Goal: Information Seeking & Learning: Learn about a topic

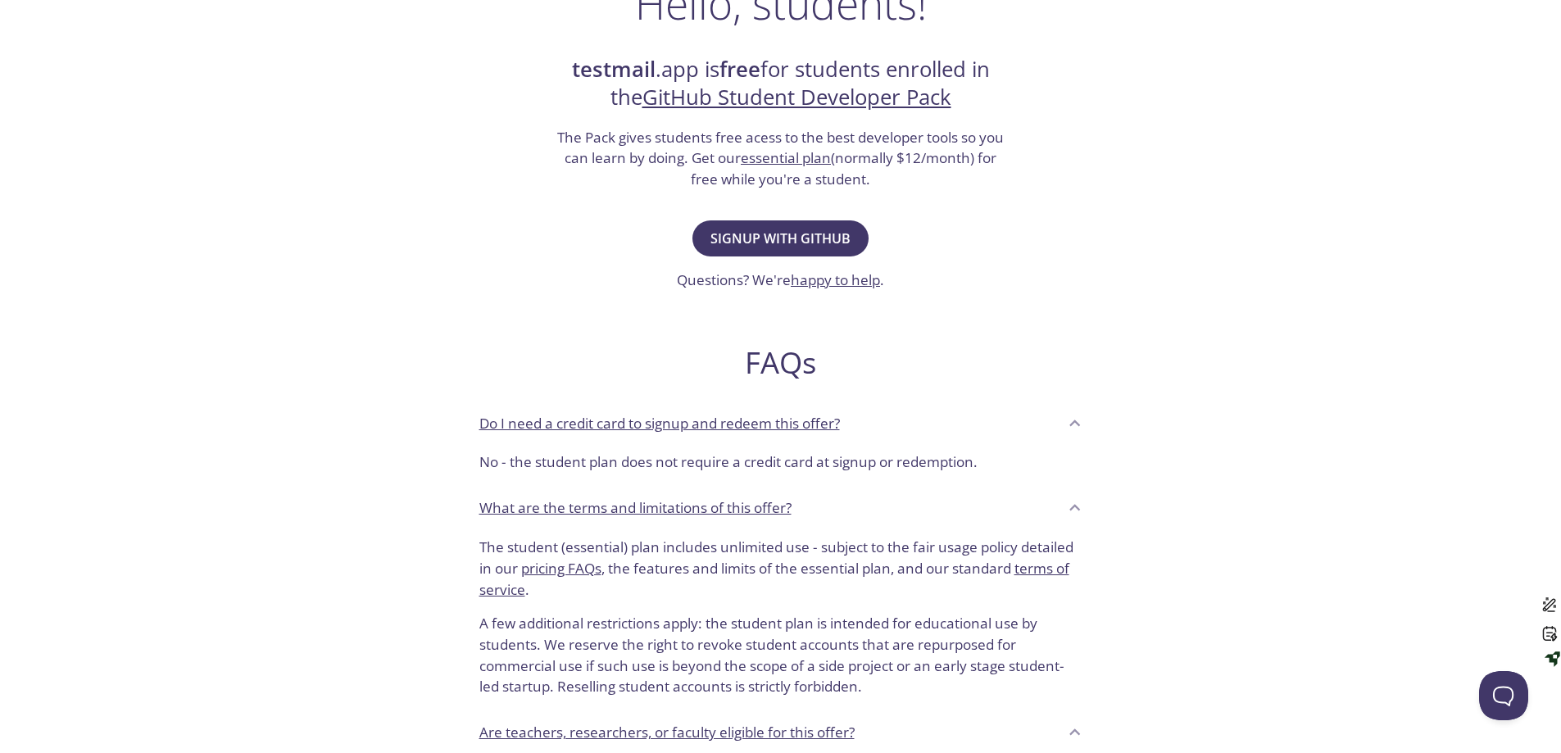
scroll to position [156, 0]
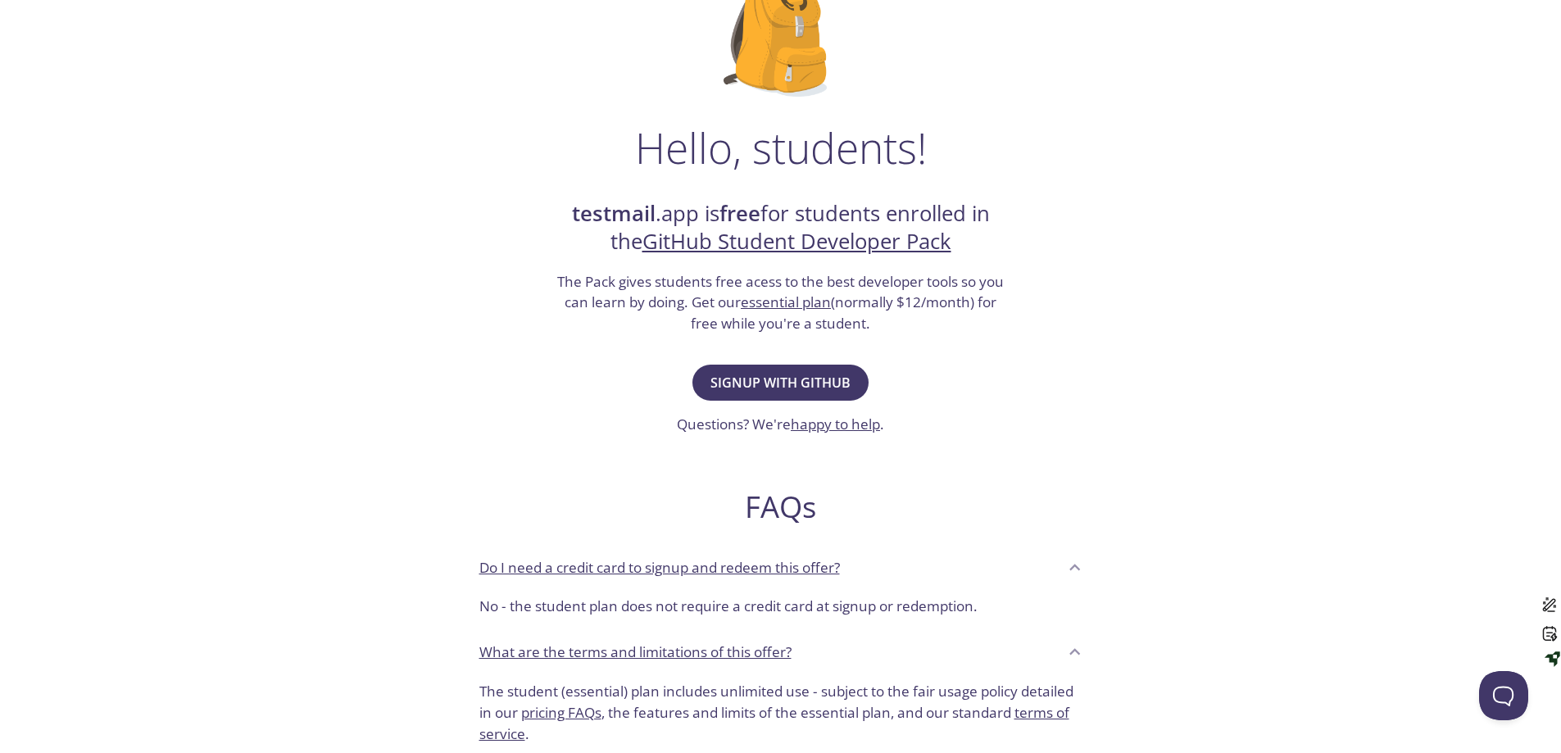
drag, startPoint x: 784, startPoint y: 305, endPoint x: 806, endPoint y: 314, distance: 23.9
click at [806, 314] on h3 "The Pack gives students free acess to the best developer tools so you can learn…" at bounding box center [781, 302] width 451 height 63
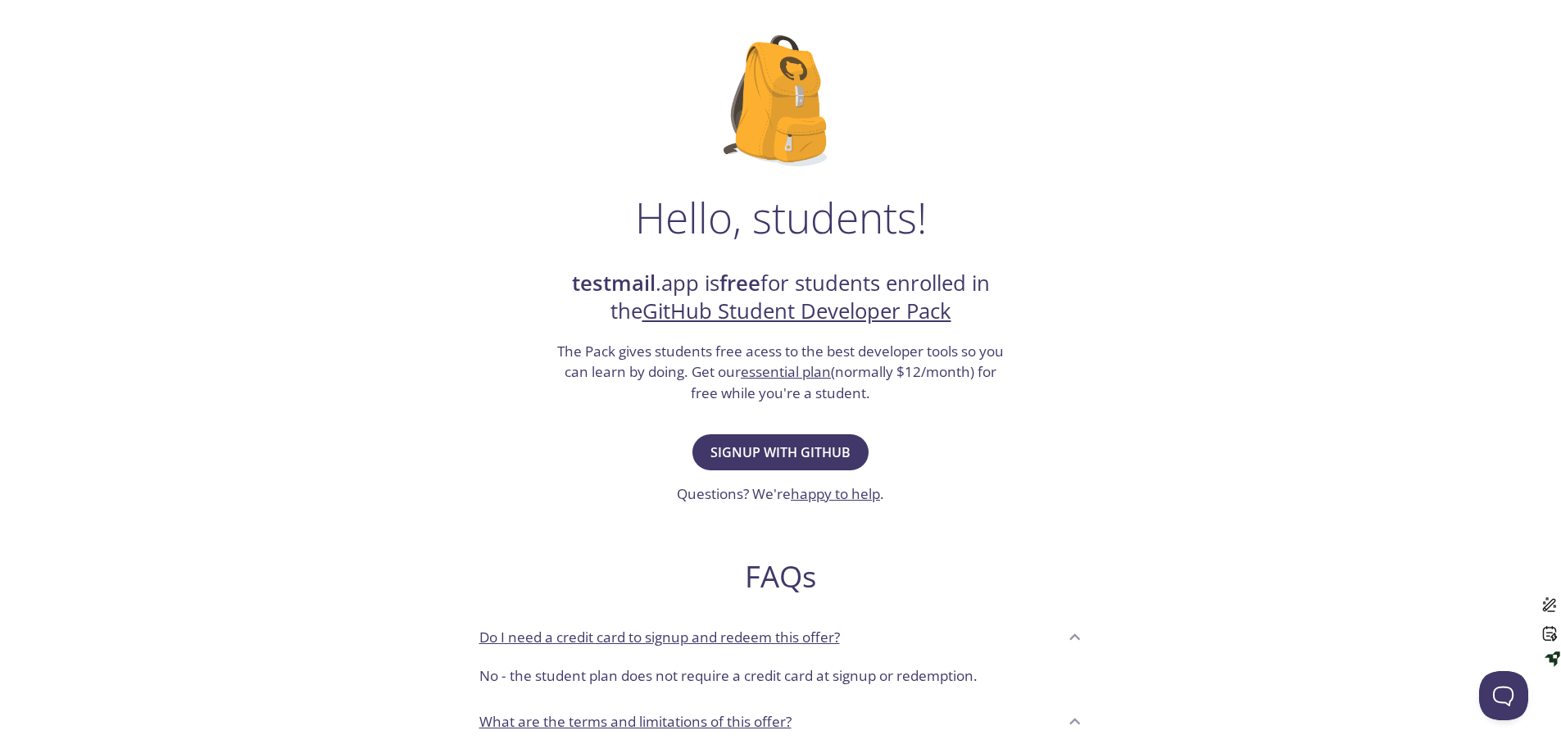
scroll to position [0, 0]
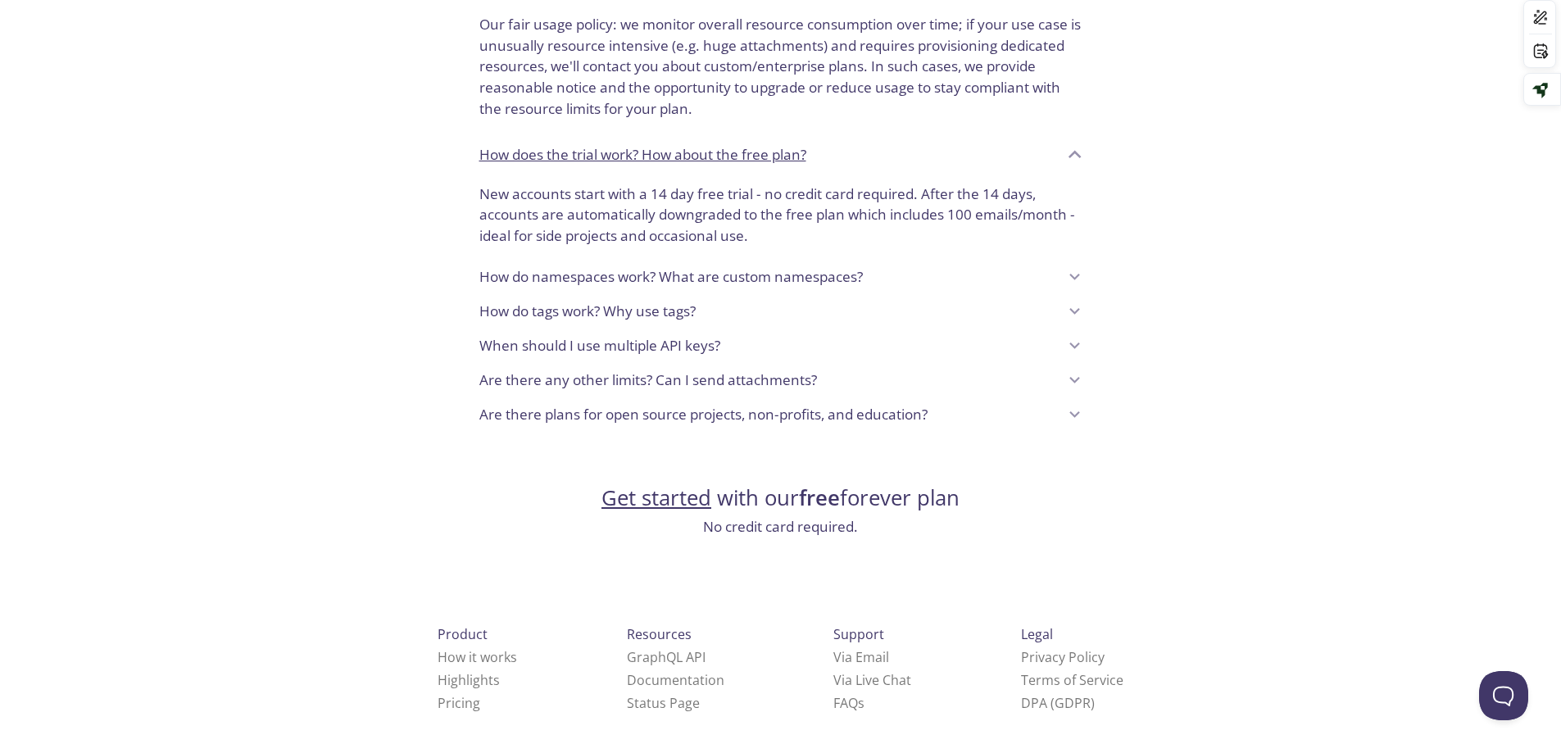
scroll to position [1256, 0]
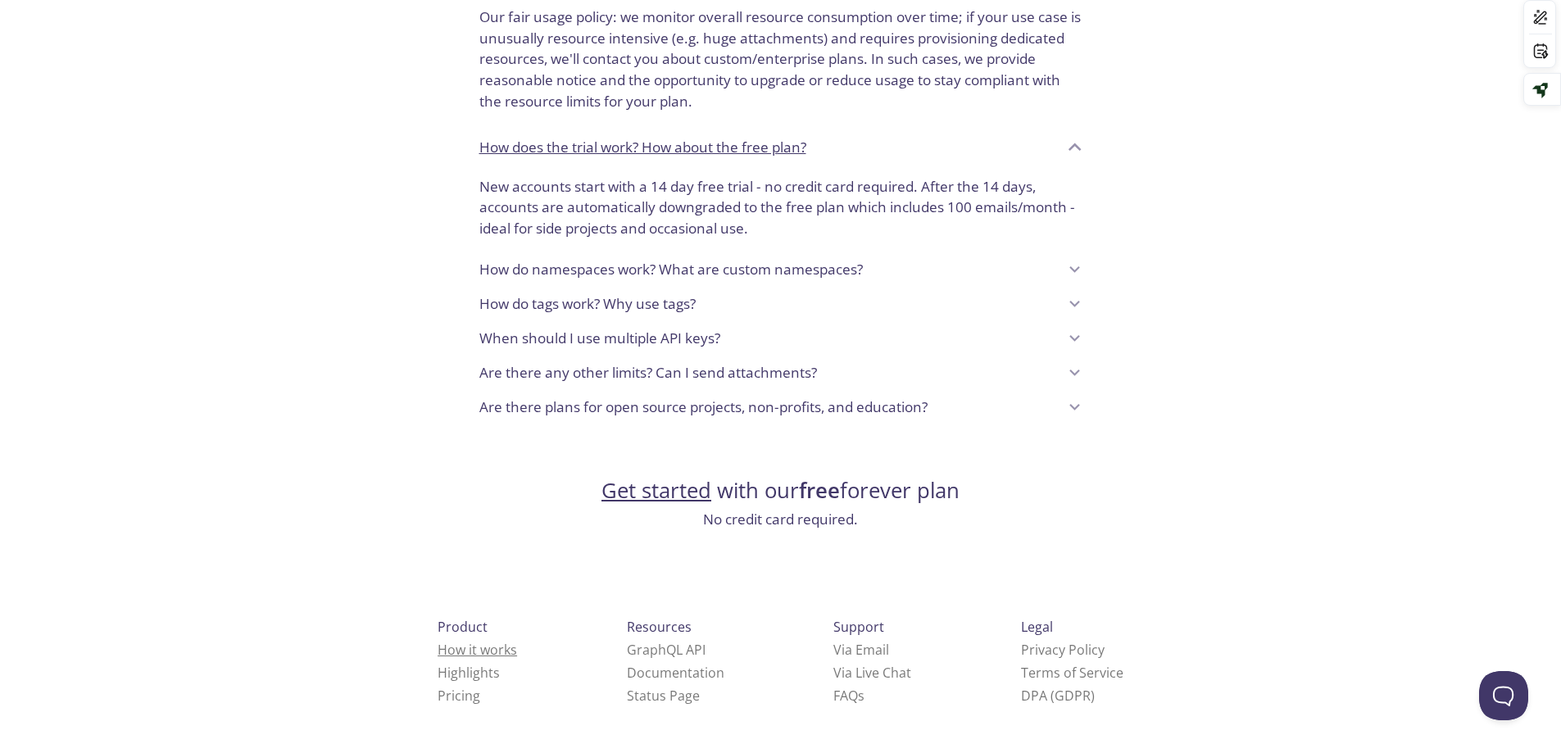
click at [438, 650] on link "How it works" at bounding box center [478, 650] width 80 height 18
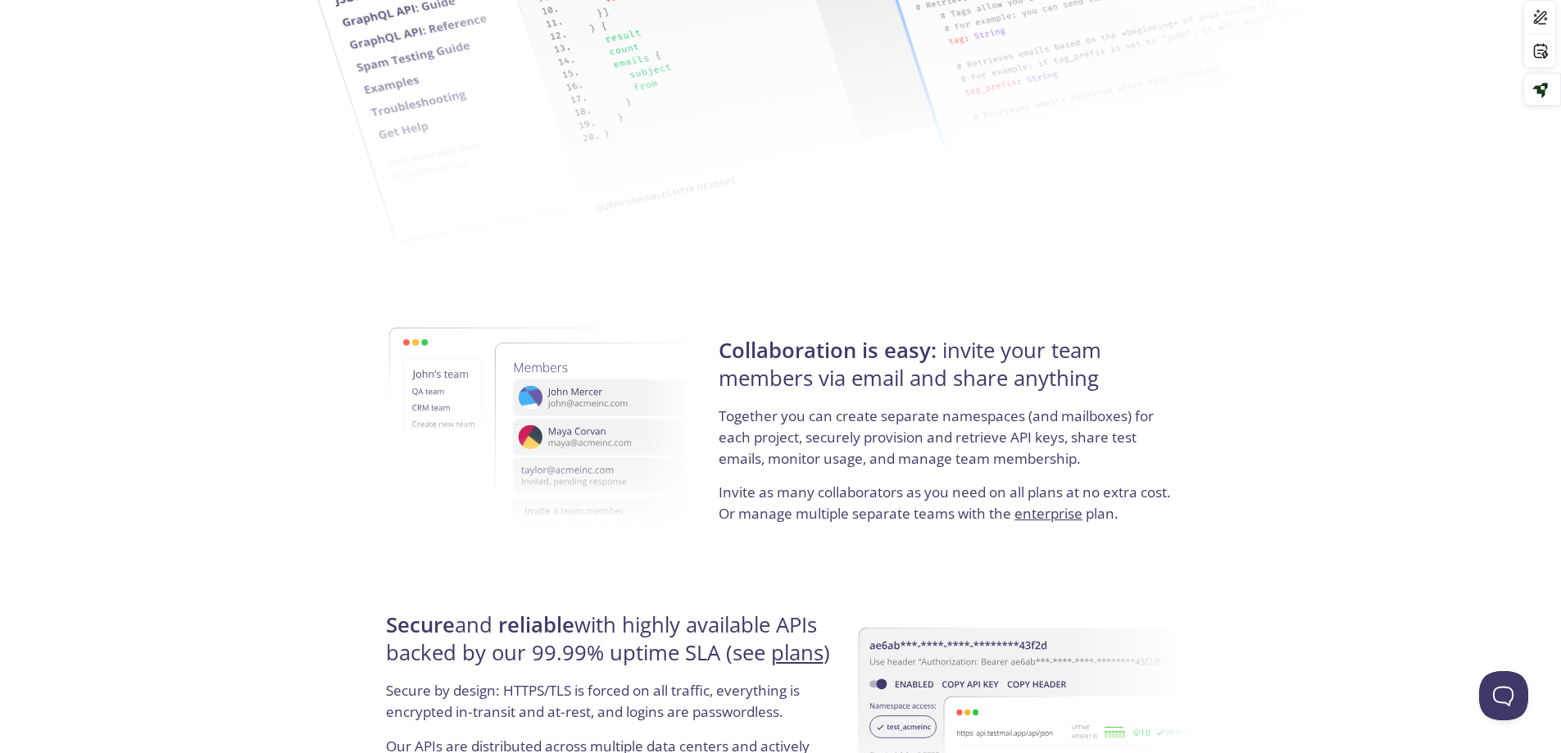
scroll to position [2913, 0]
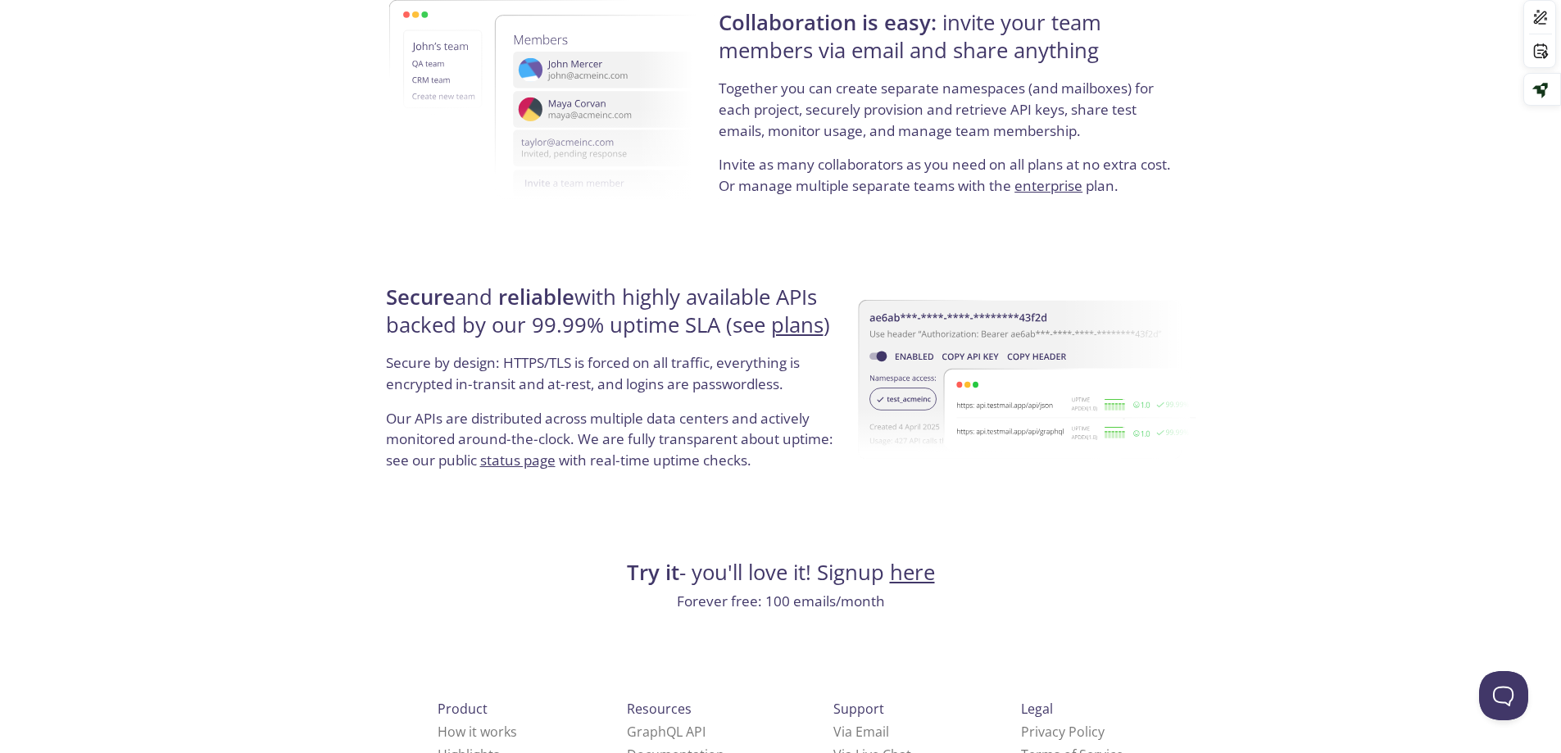
click at [438, 711] on span "Product" at bounding box center [463, 709] width 50 height 18
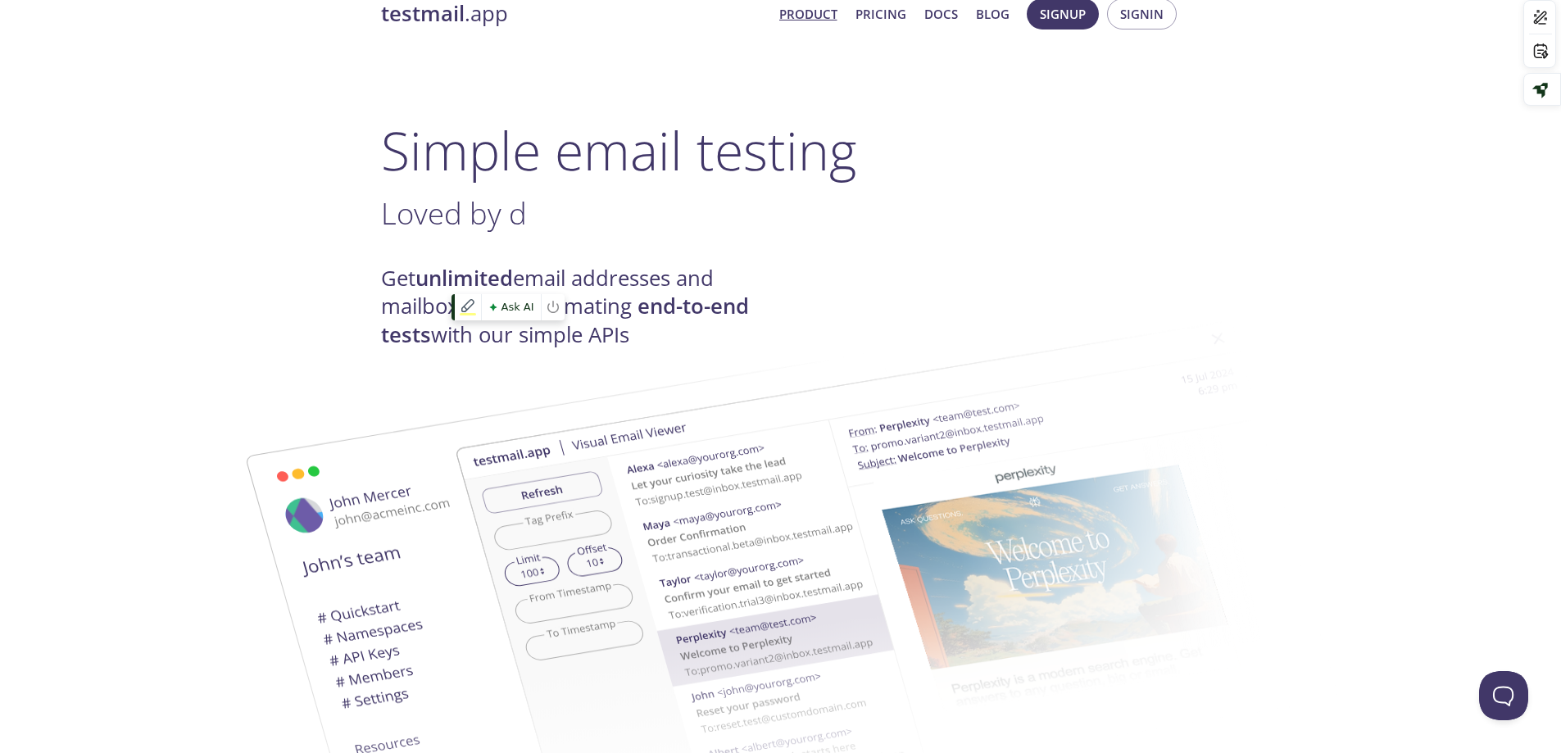
scroll to position [0, 0]
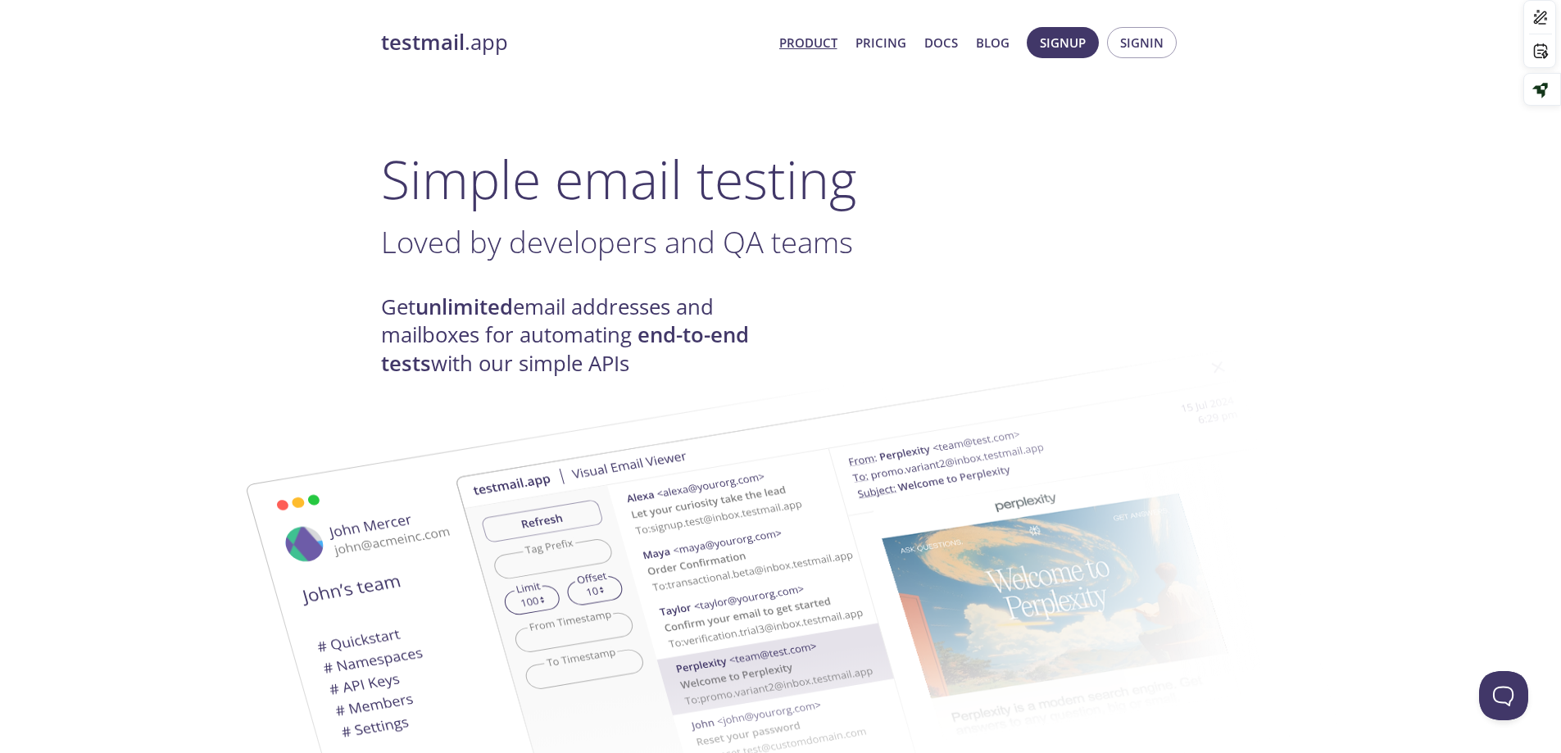
click at [816, 39] on link "Product" at bounding box center [808, 42] width 58 height 21
click at [949, 46] on link "Docs" at bounding box center [942, 42] width 34 height 21
